Goal: Information Seeking & Learning: Learn about a topic

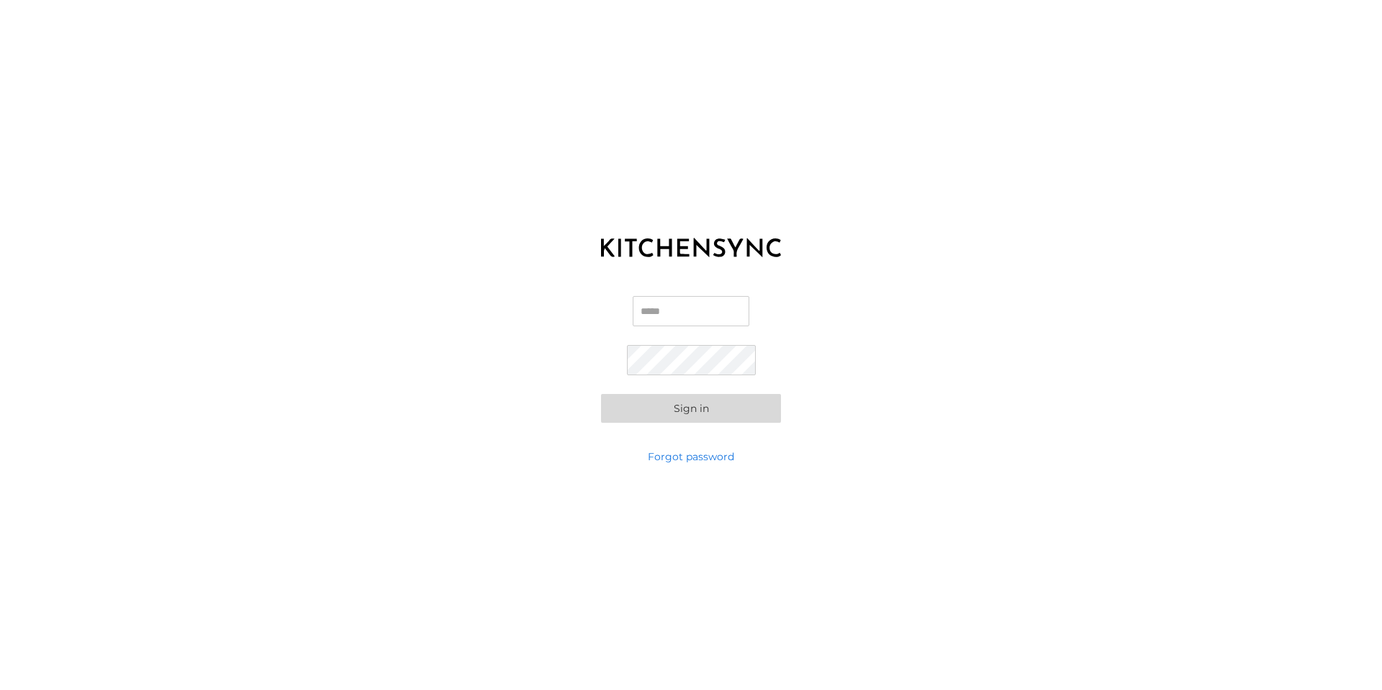
click at [713, 320] on input "Email" at bounding box center [691, 311] width 117 height 30
paste input "**********"
type input "**********"
click at [603, 414] on button "Sign in" at bounding box center [691, 408] width 180 height 29
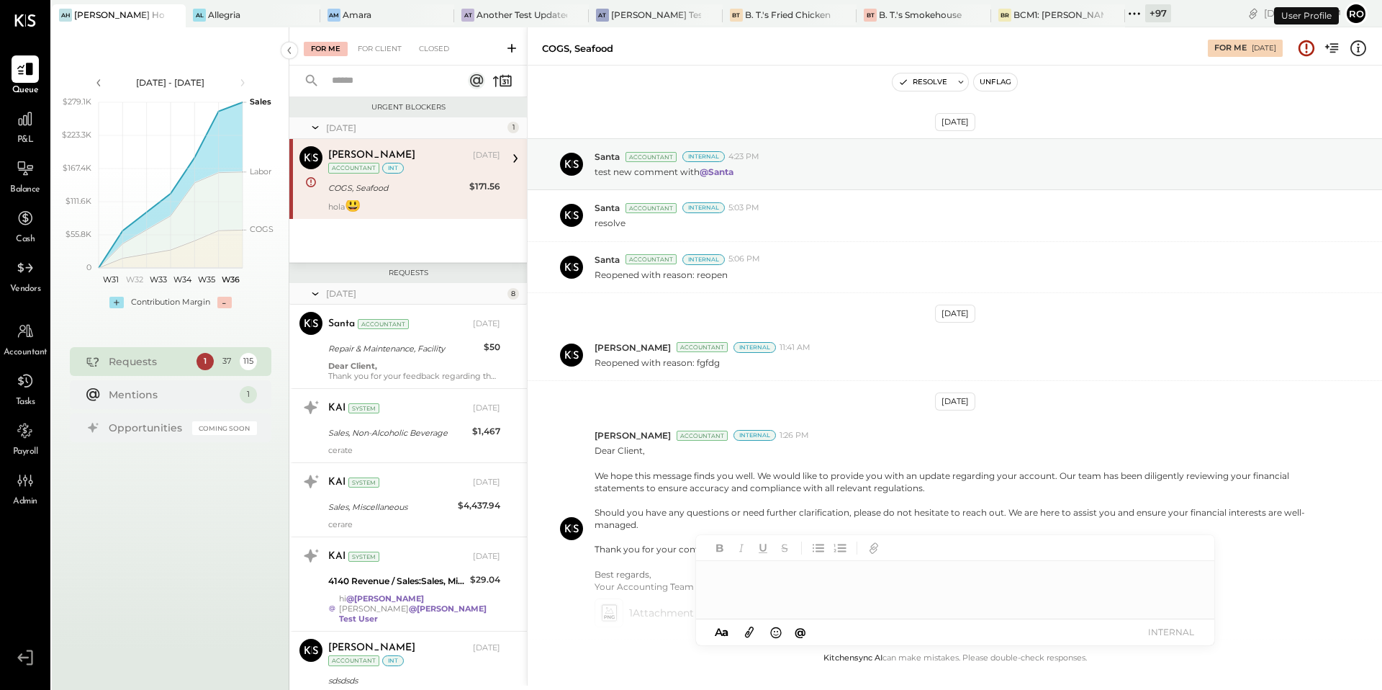
scroll to position [186, 0]
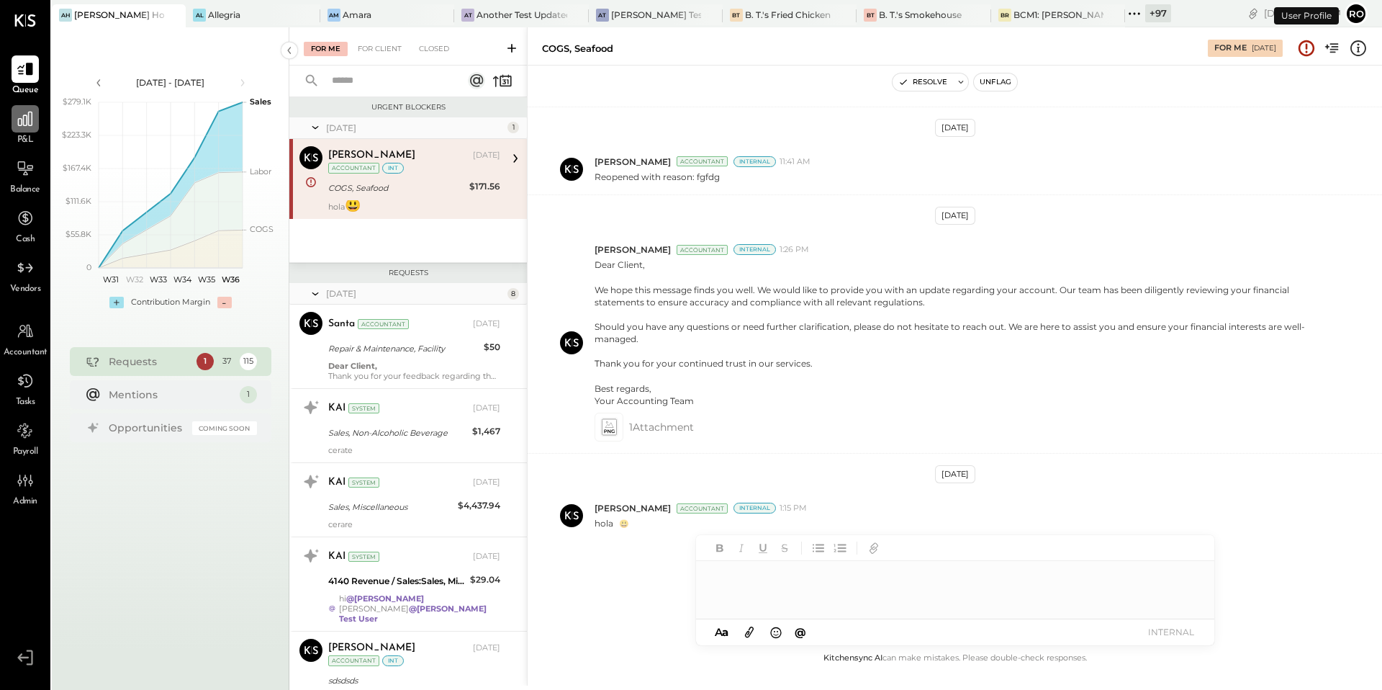
click at [21, 129] on div at bounding box center [25, 118] width 27 height 27
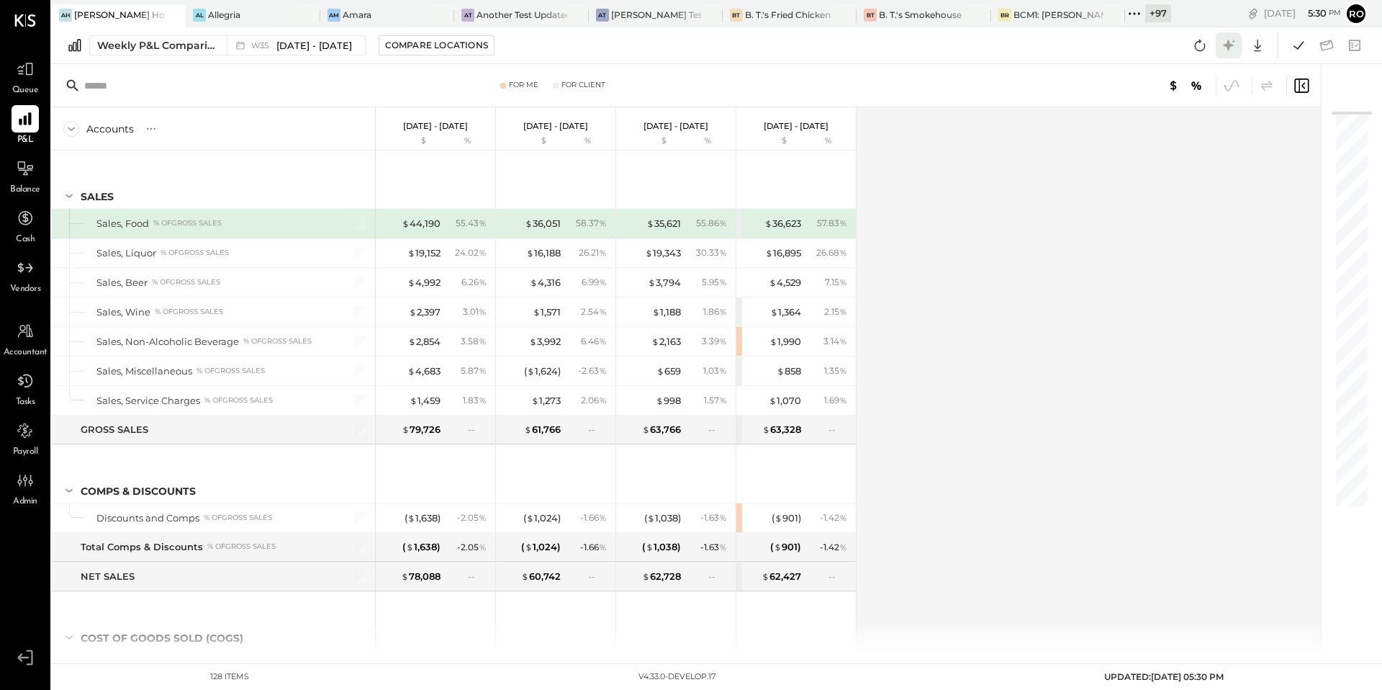
click at [1233, 44] on icon at bounding box center [1228, 45] width 19 height 19
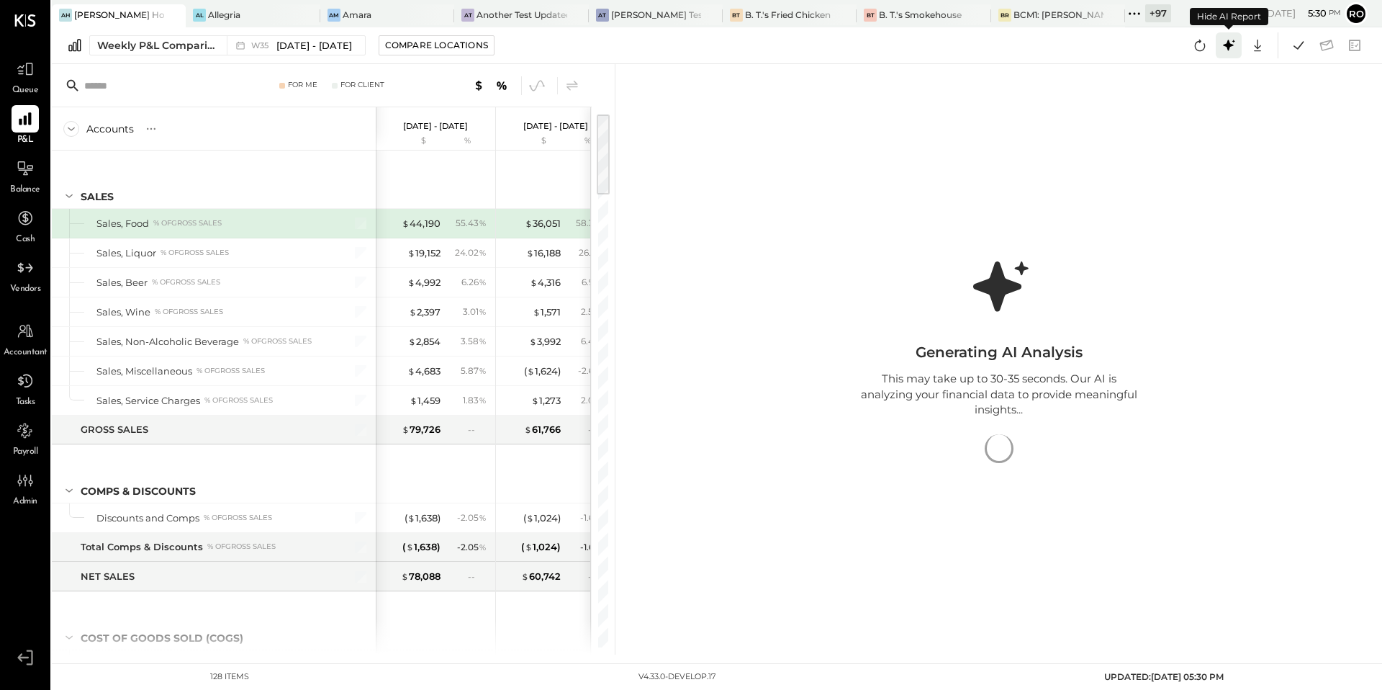
click at [1233, 44] on icon at bounding box center [1228, 45] width 19 height 19
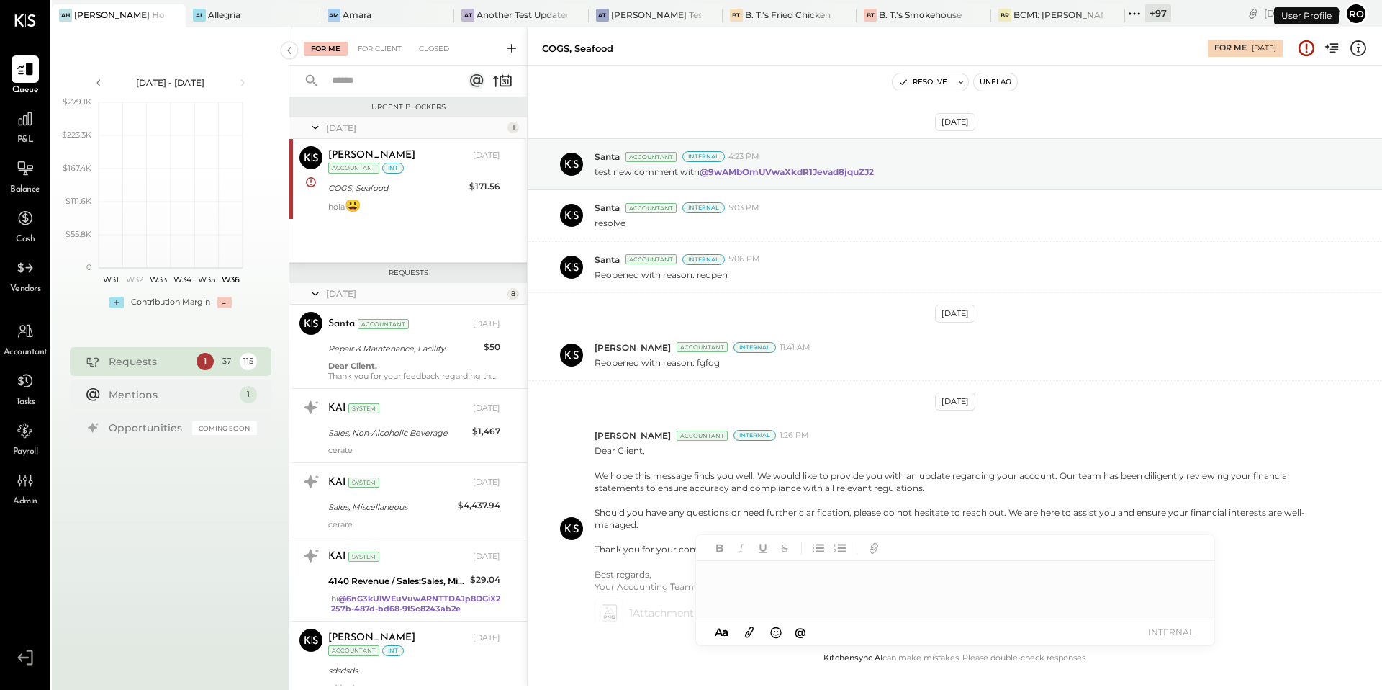
scroll to position [186, 0]
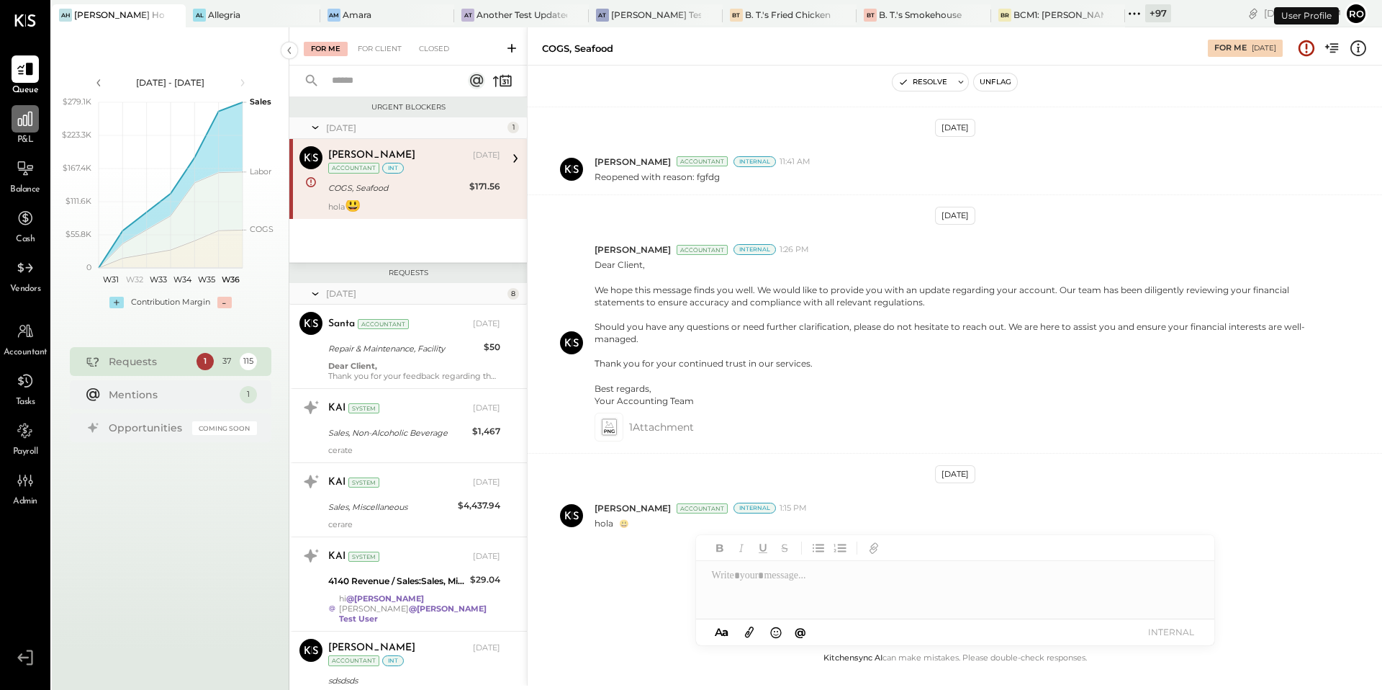
click at [22, 114] on icon at bounding box center [25, 118] width 19 height 19
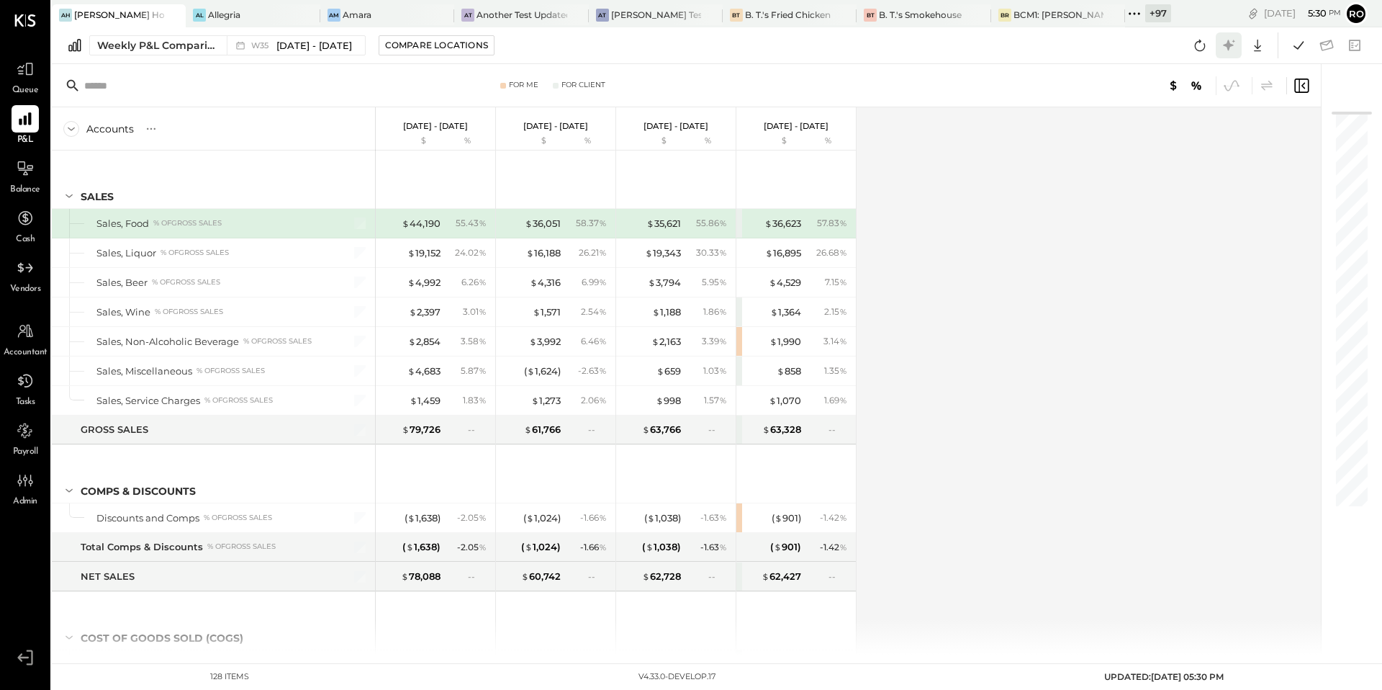
click at [1231, 50] on icon at bounding box center [1228, 45] width 19 height 19
